Goal: Register for event/course

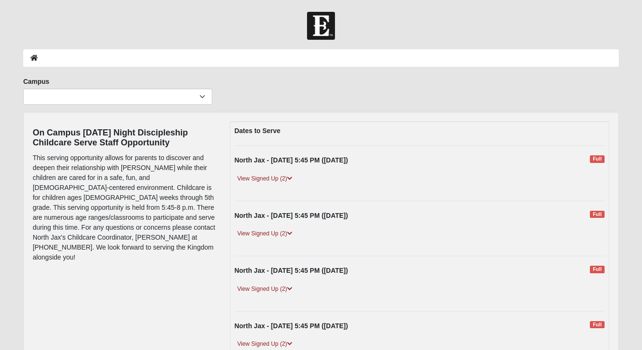
click at [267, 181] on link "View Signed Up (2)" at bounding box center [264, 179] width 61 height 10
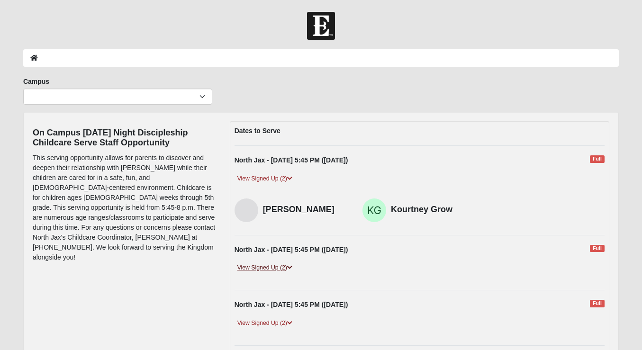
click at [277, 273] on link "View Signed Up (2)" at bounding box center [264, 268] width 61 height 10
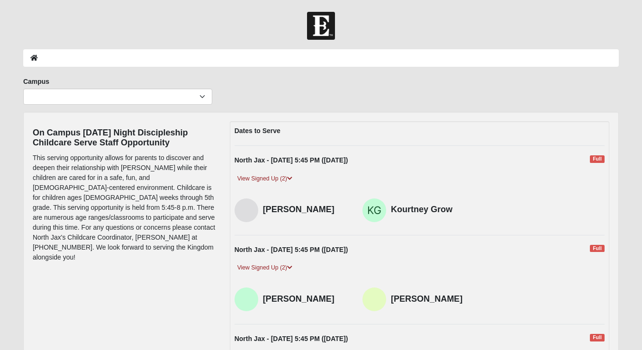
click at [321, 276] on div "View Signed Up (2)" at bounding box center [419, 272] width 384 height 18
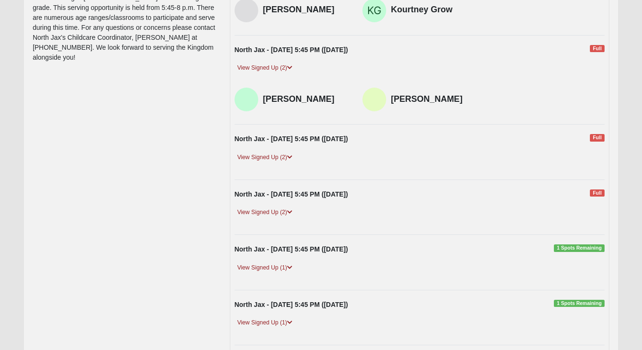
scroll to position [210, 0]
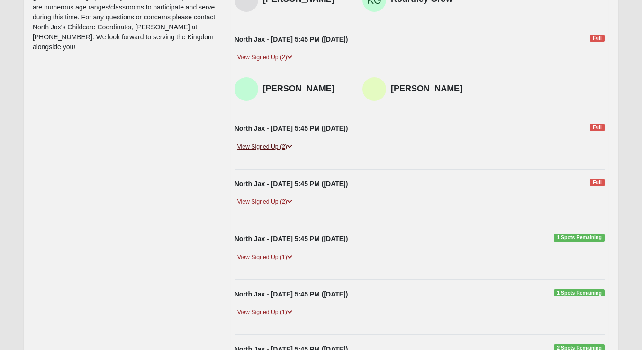
click at [283, 148] on link "View Signed Up (2)" at bounding box center [264, 147] width 61 height 10
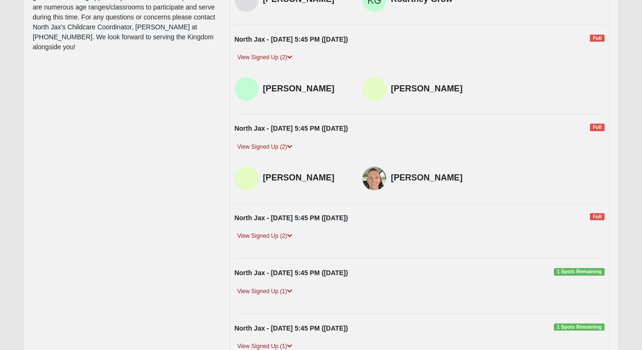
click at [282, 247] on div "View Signed Up (2)" at bounding box center [419, 240] width 384 height 18
click at [282, 240] on link "View Signed Up (2)" at bounding box center [264, 236] width 61 height 10
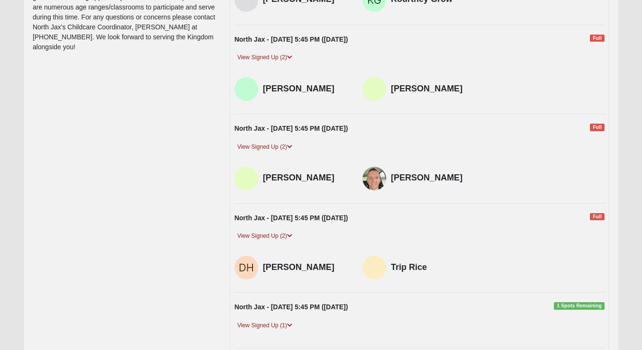
click at [367, 249] on div "View Signed Up (2)" at bounding box center [419, 240] width 384 height 18
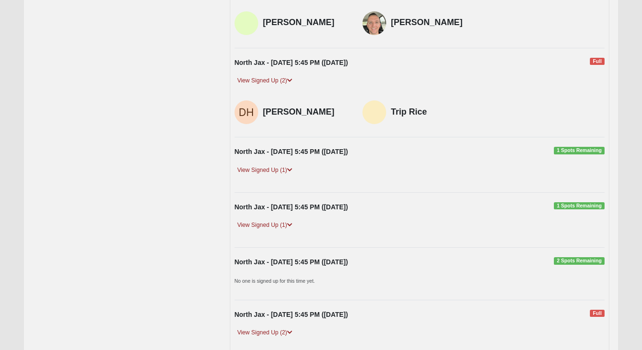
scroll to position [370, 0]
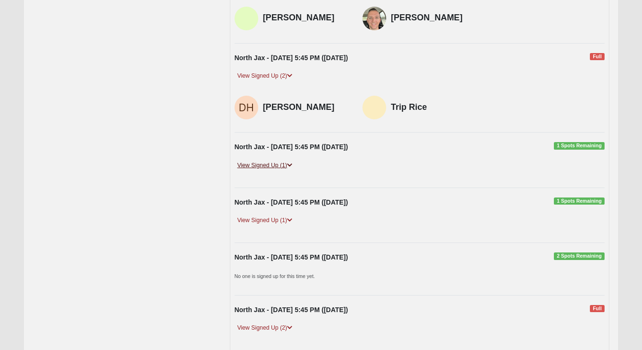
click at [278, 168] on link "View Signed Up (1)" at bounding box center [264, 165] width 61 height 10
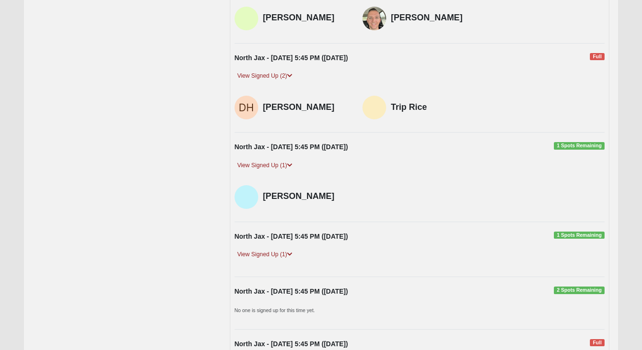
click at [272, 249] on div "North Jax - [DATE] 5:45 PM ([DATE]) 1 Spots Remaining View Signed Up (1) Trip R…" at bounding box center [419, 250] width 384 height 36
click at [272, 256] on link "View Signed Up (1)" at bounding box center [264, 255] width 61 height 10
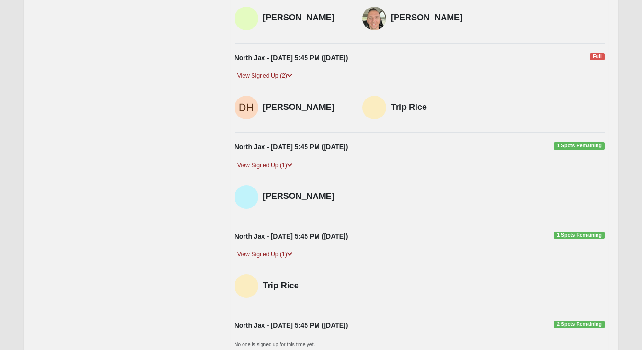
click at [398, 311] on div "Dates to Serve North Jax - [DATE] 5:45 PM ([DATE]) Full View Signed Up (2) [PER…" at bounding box center [420, 128] width 380 height 755
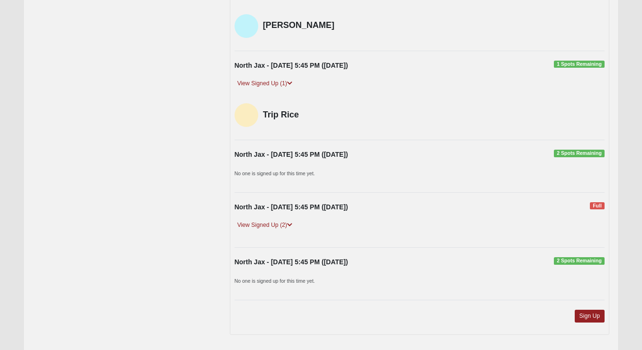
scroll to position [555, 0]
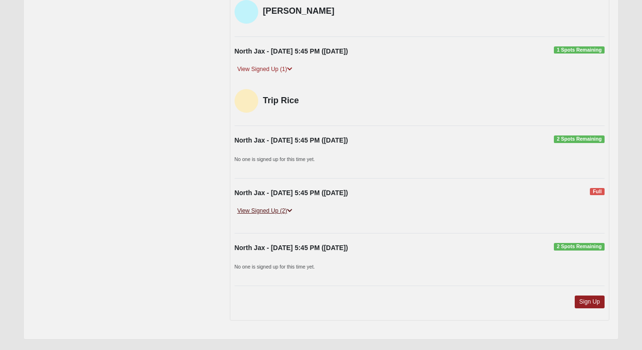
click at [271, 213] on link "View Signed Up (2)" at bounding box center [264, 211] width 61 height 10
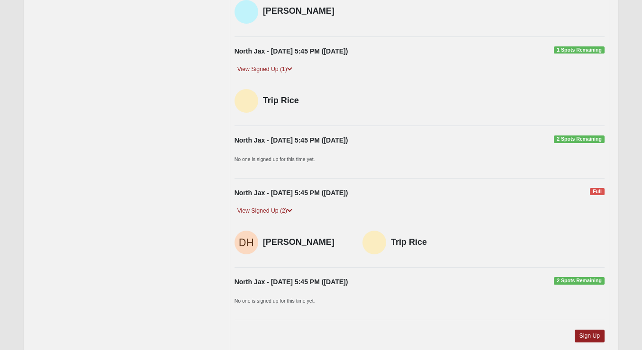
click at [377, 305] on p "No one is signed up for this time yet." at bounding box center [419, 300] width 370 height 10
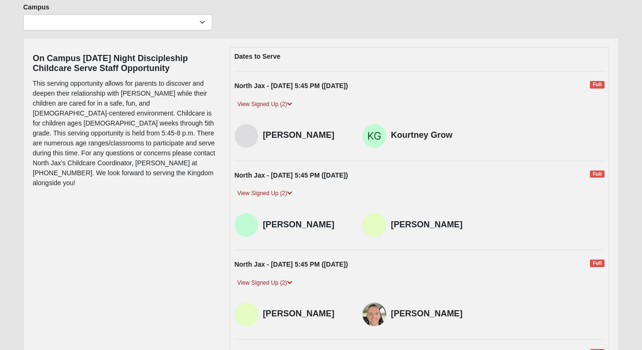
scroll to position [0, 0]
